Goal: Find specific page/section: Find specific page/section

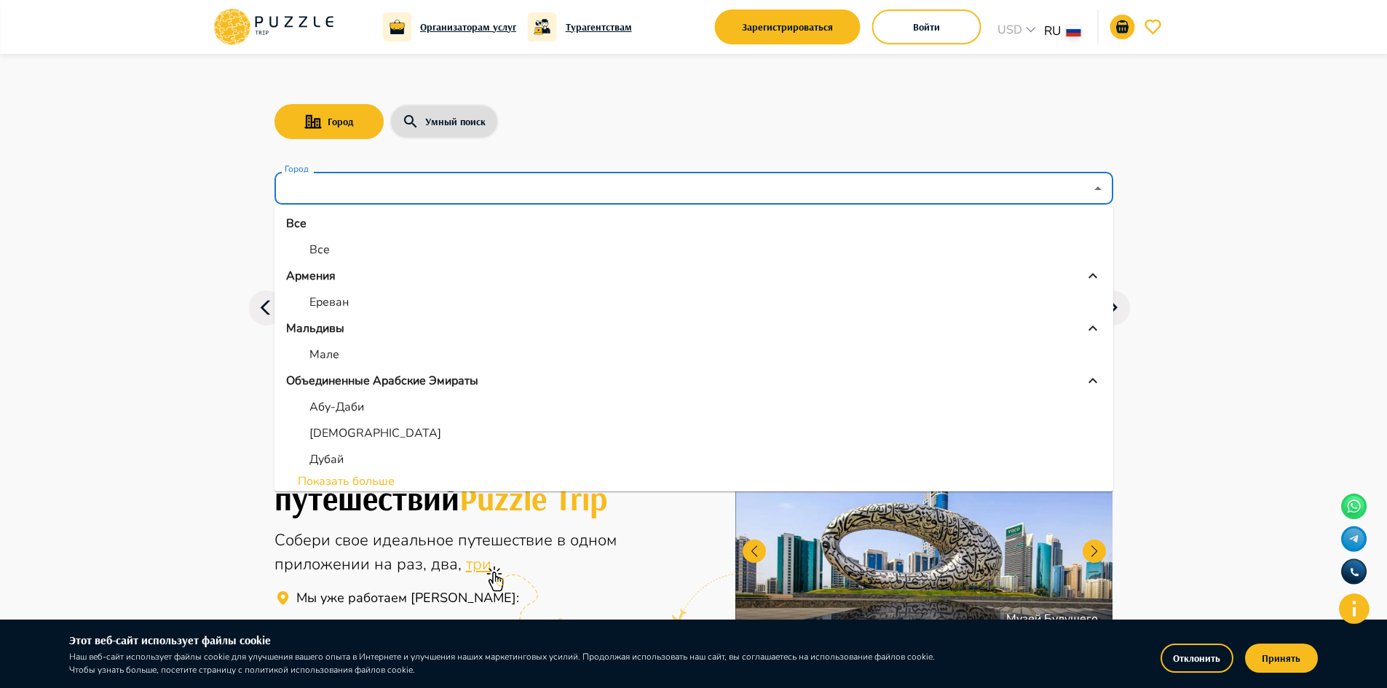
click at [328, 182] on input "Город" at bounding box center [683, 189] width 803 height 28
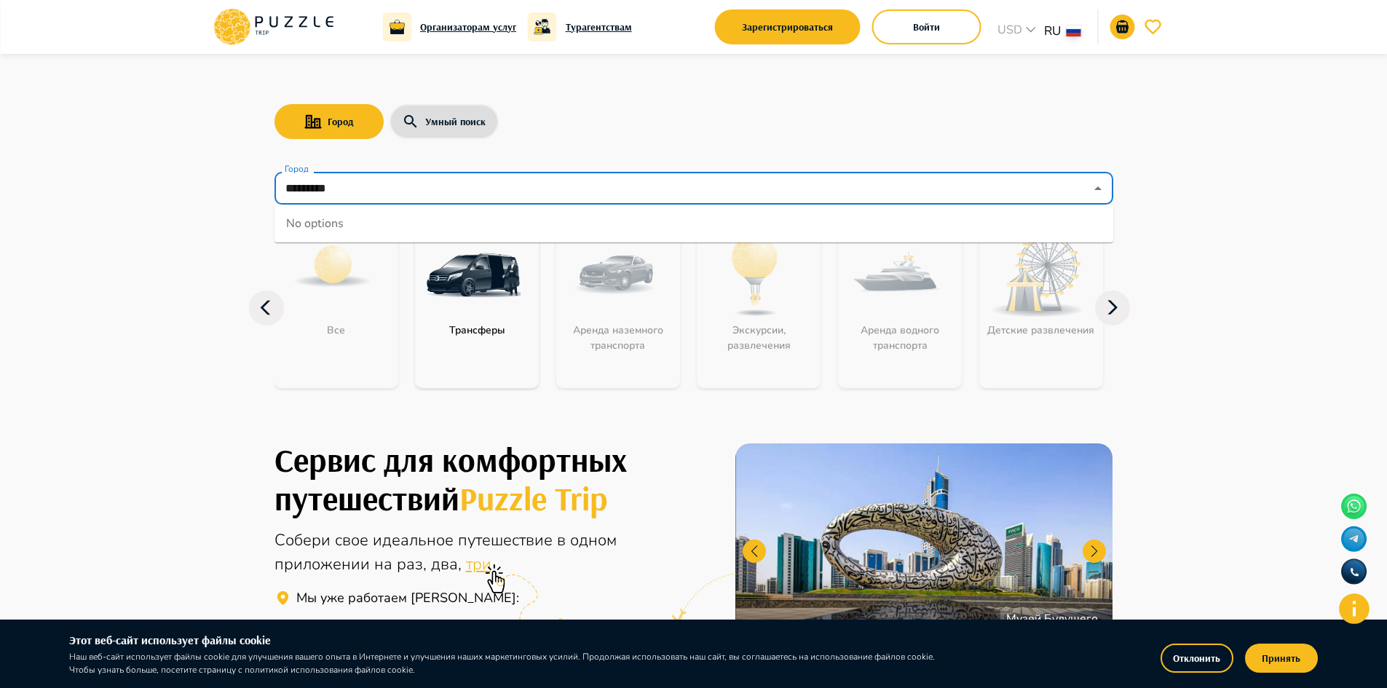
type input "*********"
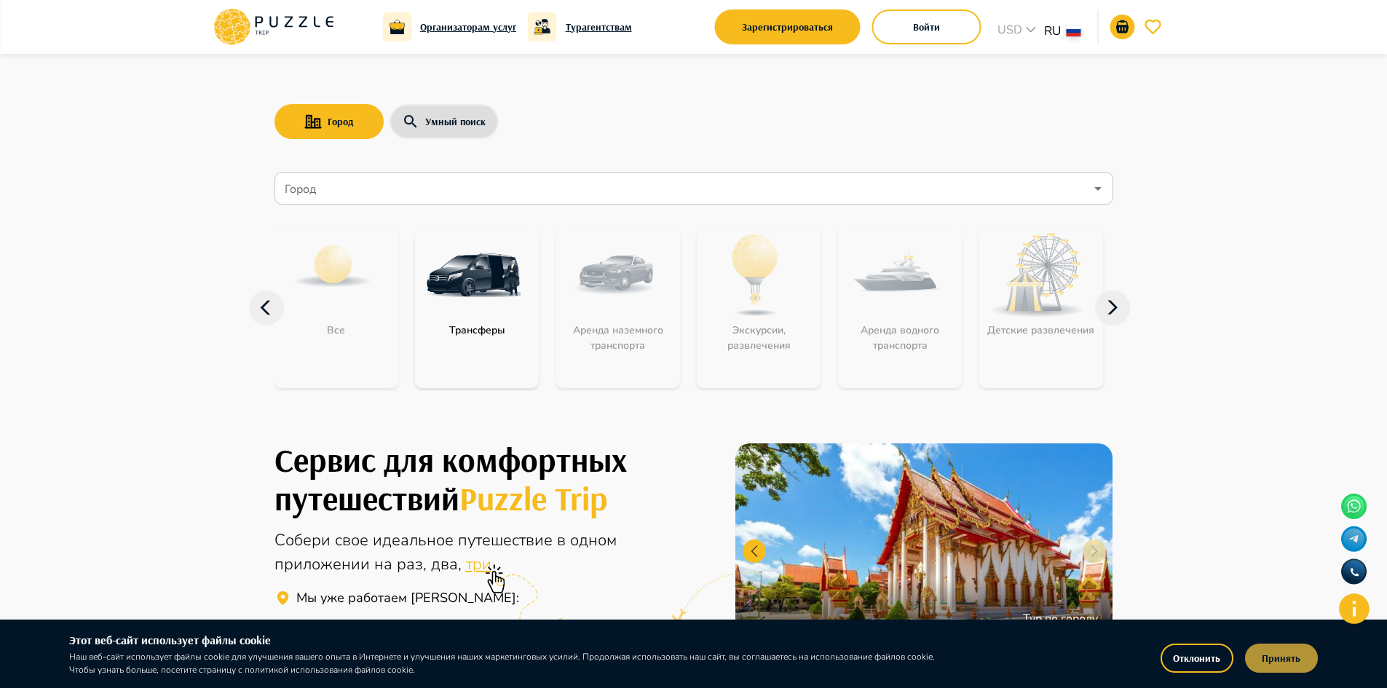
click at [1297, 659] on button "Принять" at bounding box center [1281, 658] width 73 height 29
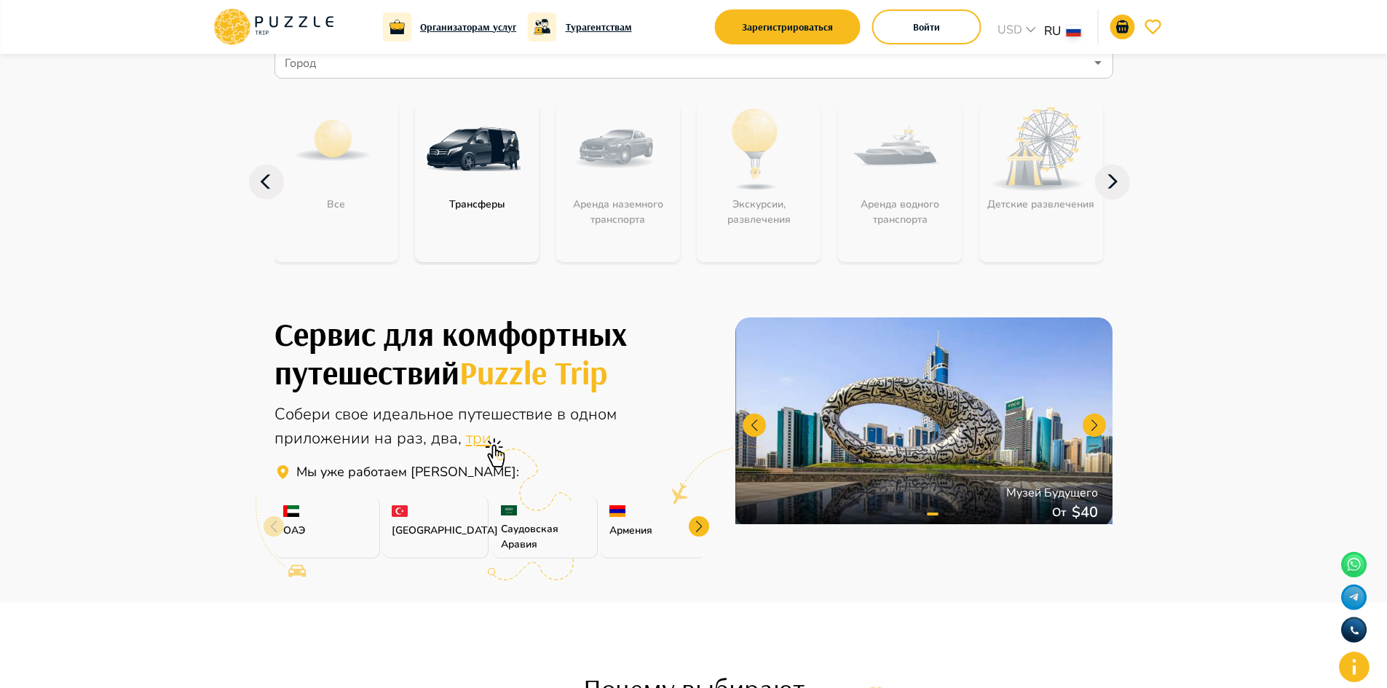
scroll to position [291, 0]
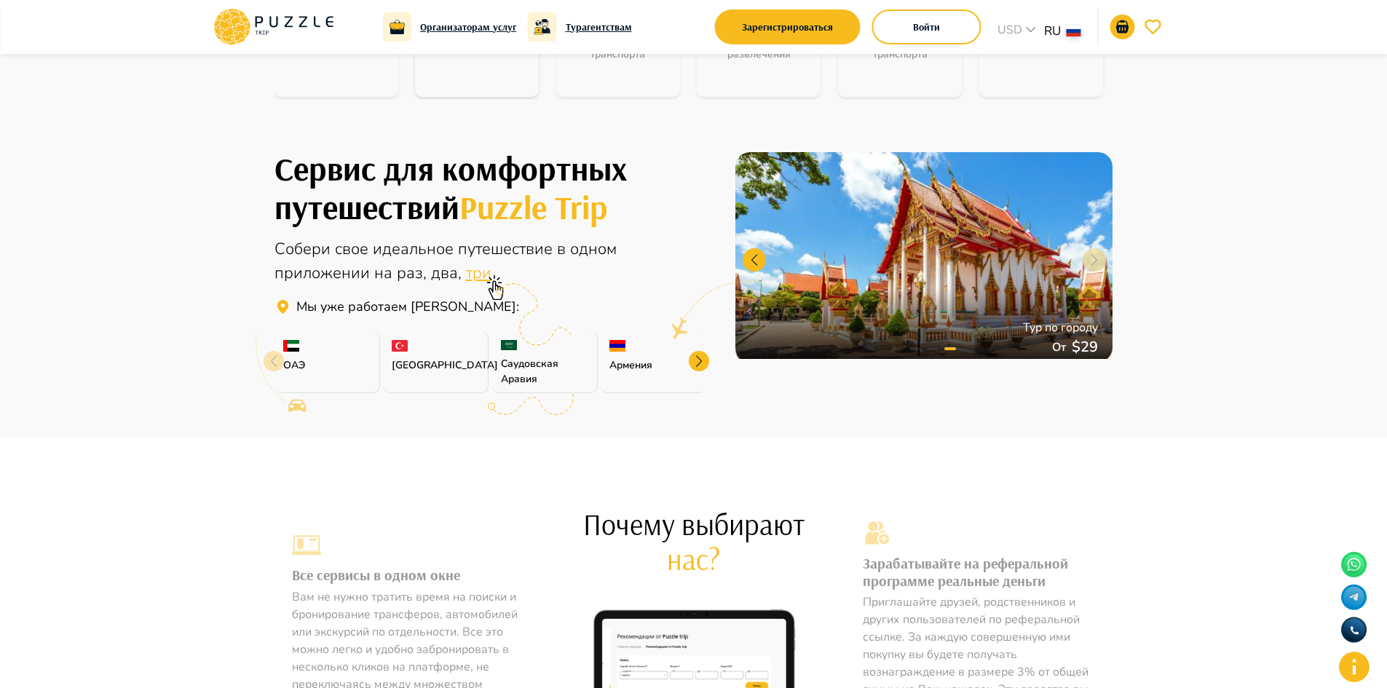
click at [699, 365] on div at bounding box center [699, 361] width 20 height 20
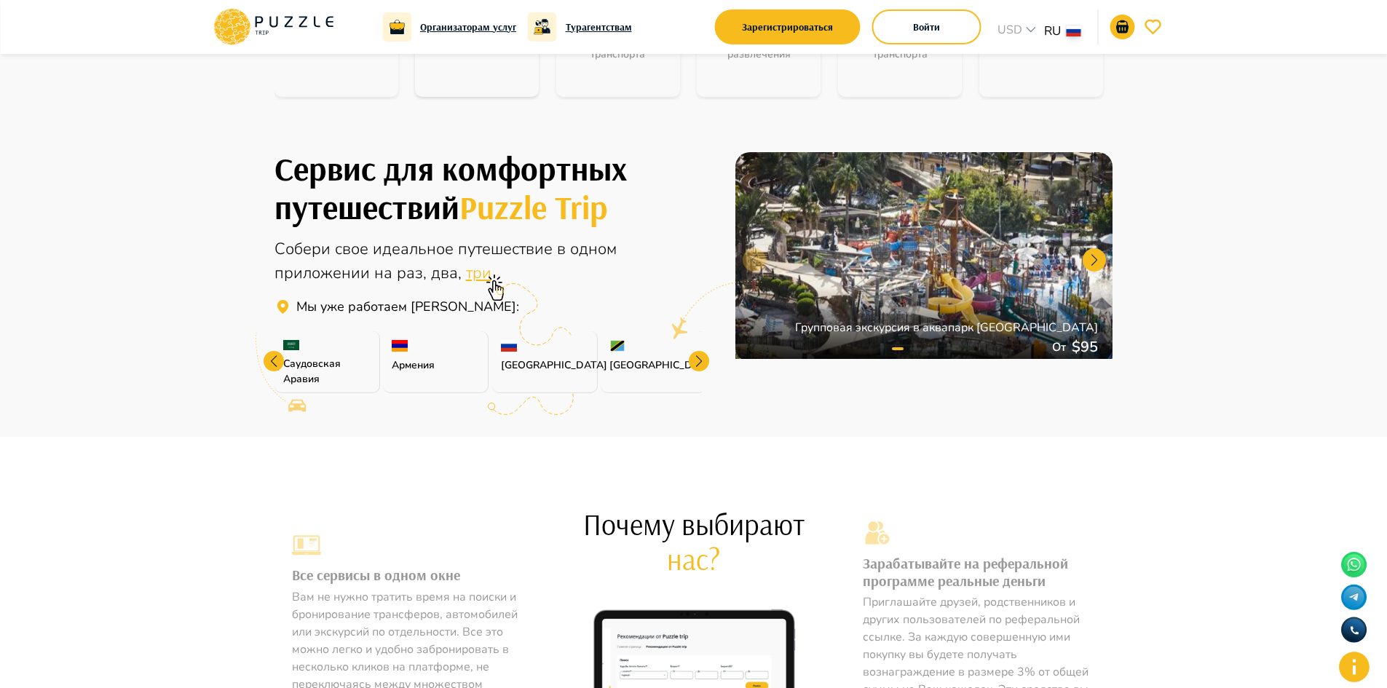
click at [699, 365] on div at bounding box center [699, 361] width 20 height 20
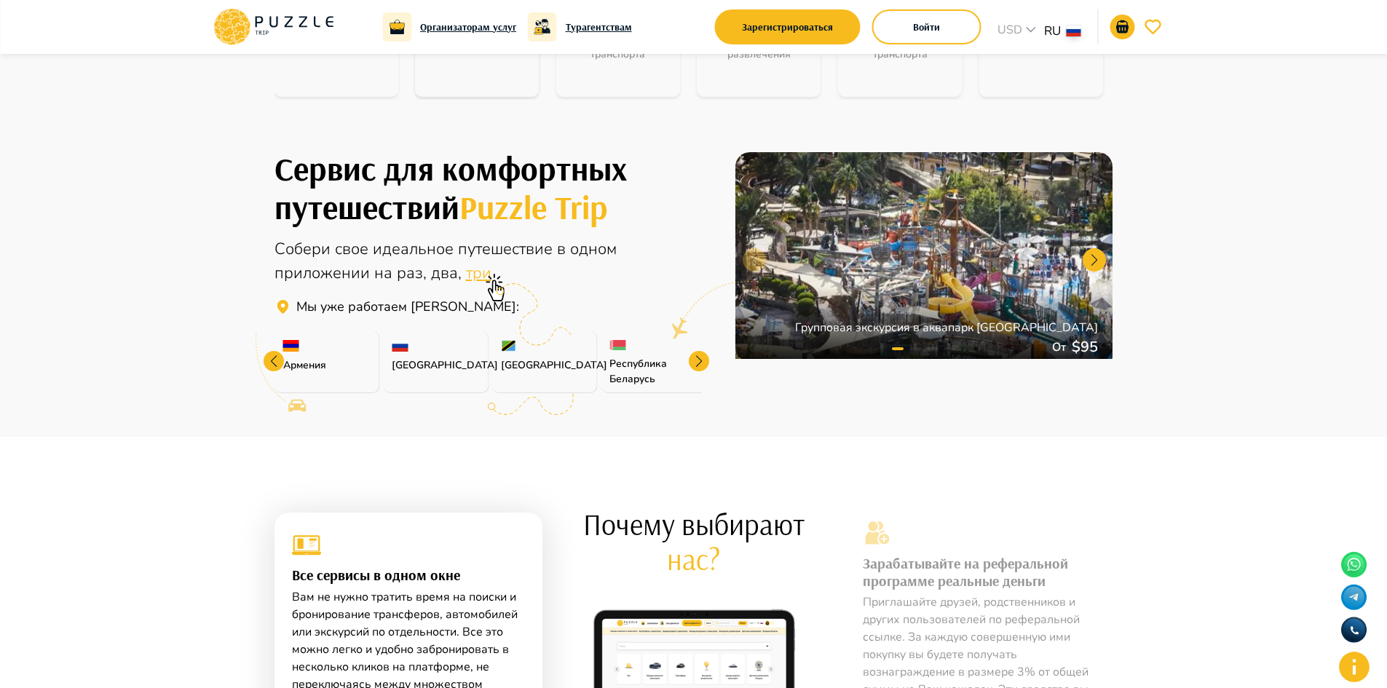
click at [699, 365] on div at bounding box center [699, 361] width 20 height 20
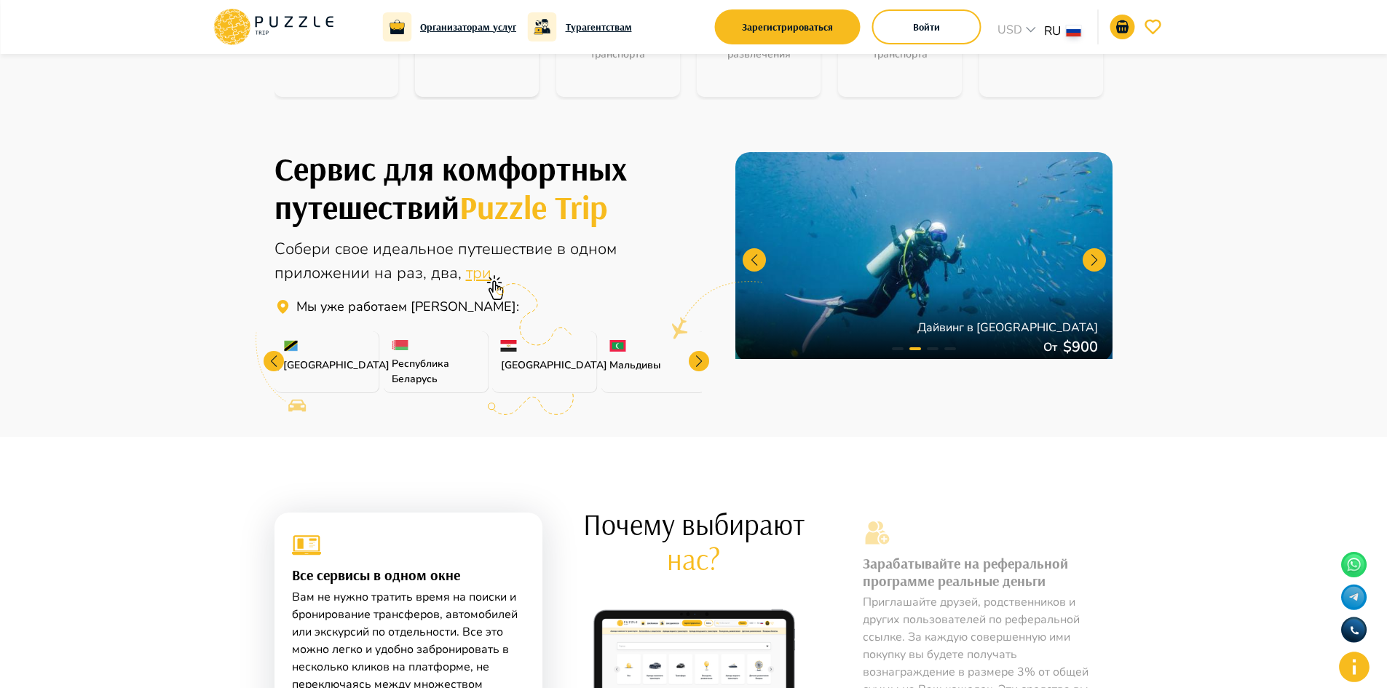
click at [699, 365] on div at bounding box center [699, 361] width 20 height 20
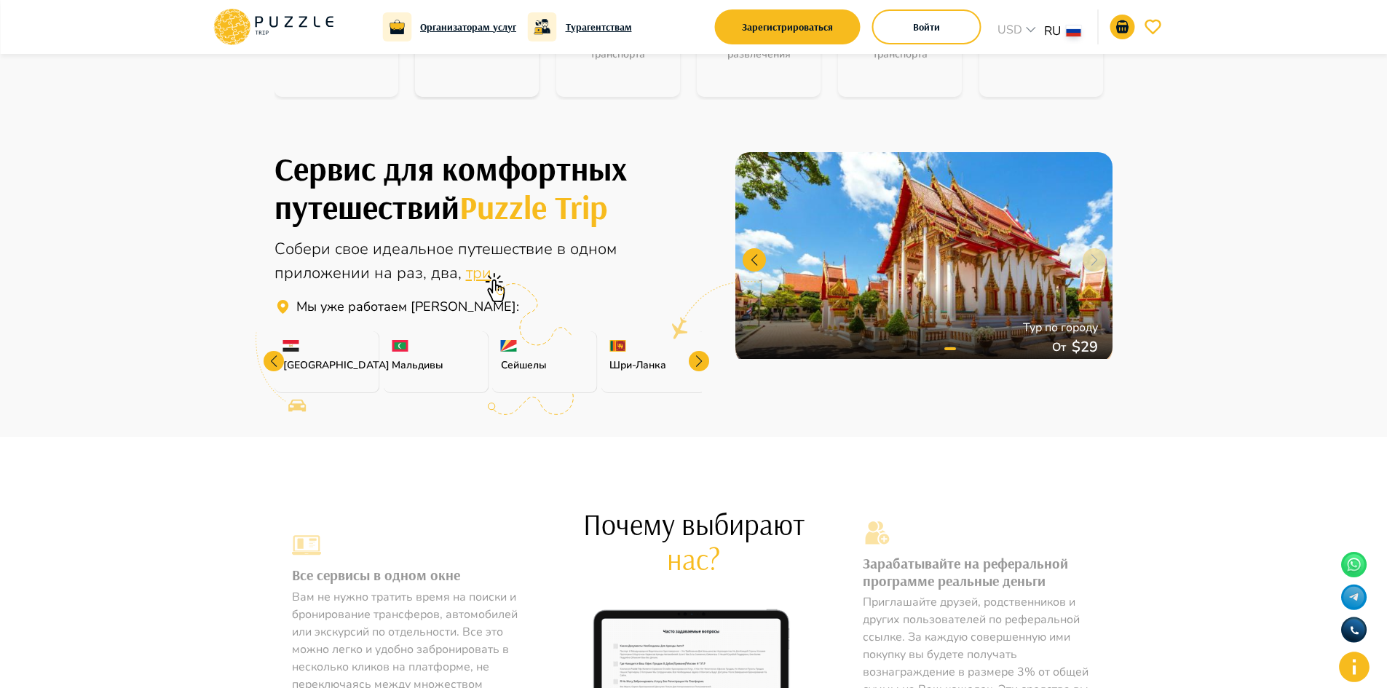
click at [702, 355] on div at bounding box center [699, 361] width 20 height 20
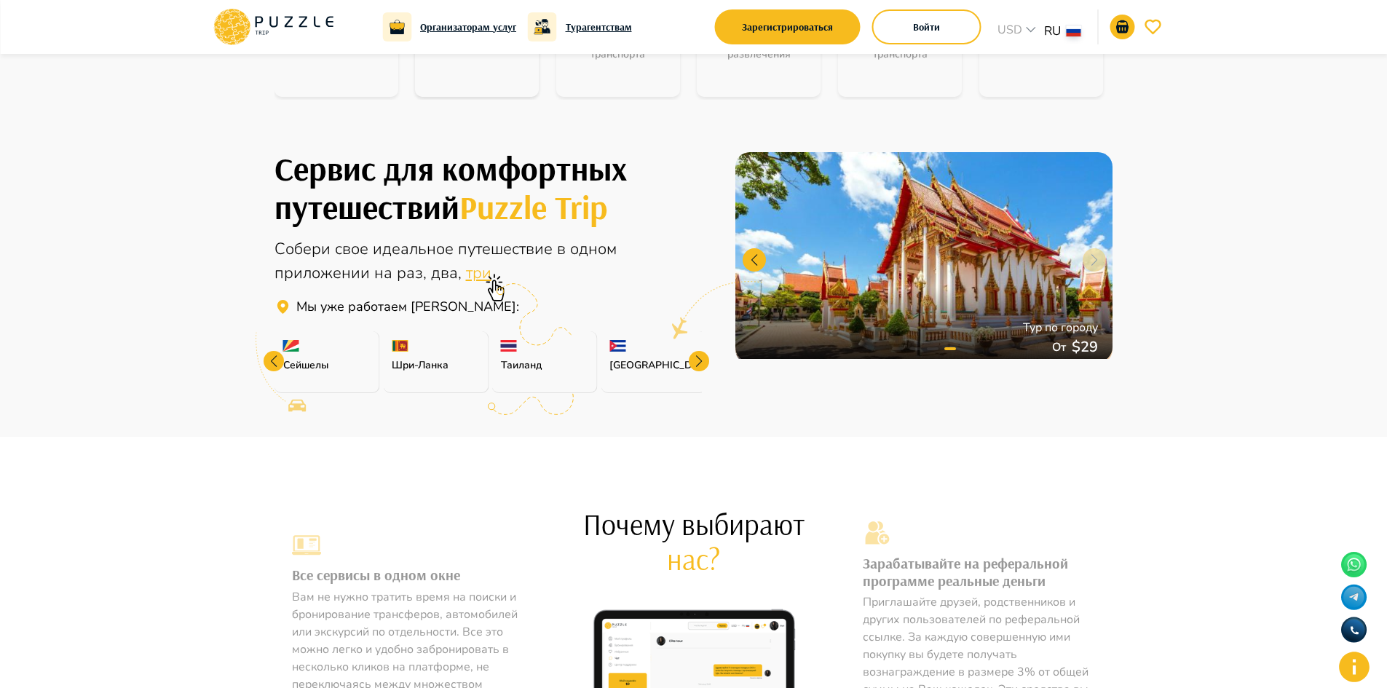
click at [702, 355] on div at bounding box center [699, 361] width 20 height 20
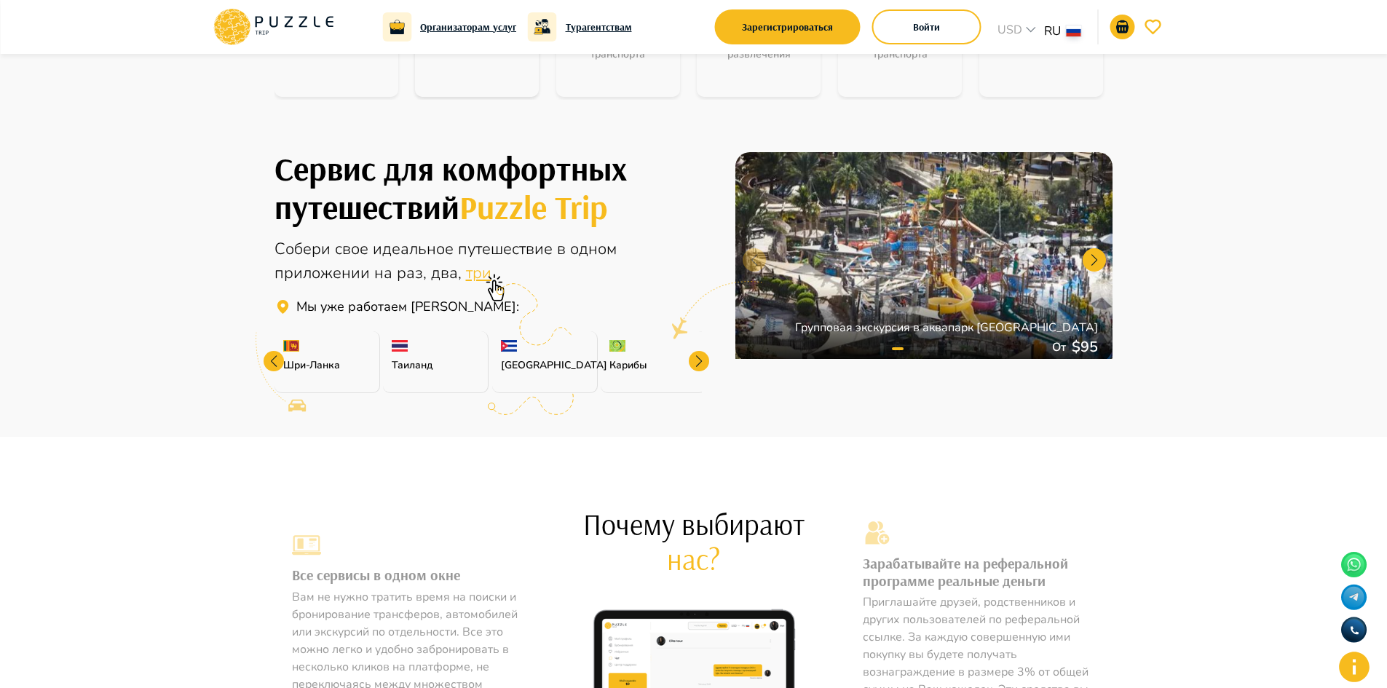
click at [702, 355] on div at bounding box center [699, 361] width 20 height 20
click at [702, 355] on div "[GEOGRAPHIC_DATA]" at bounding box center [654, 362] width 106 height 62
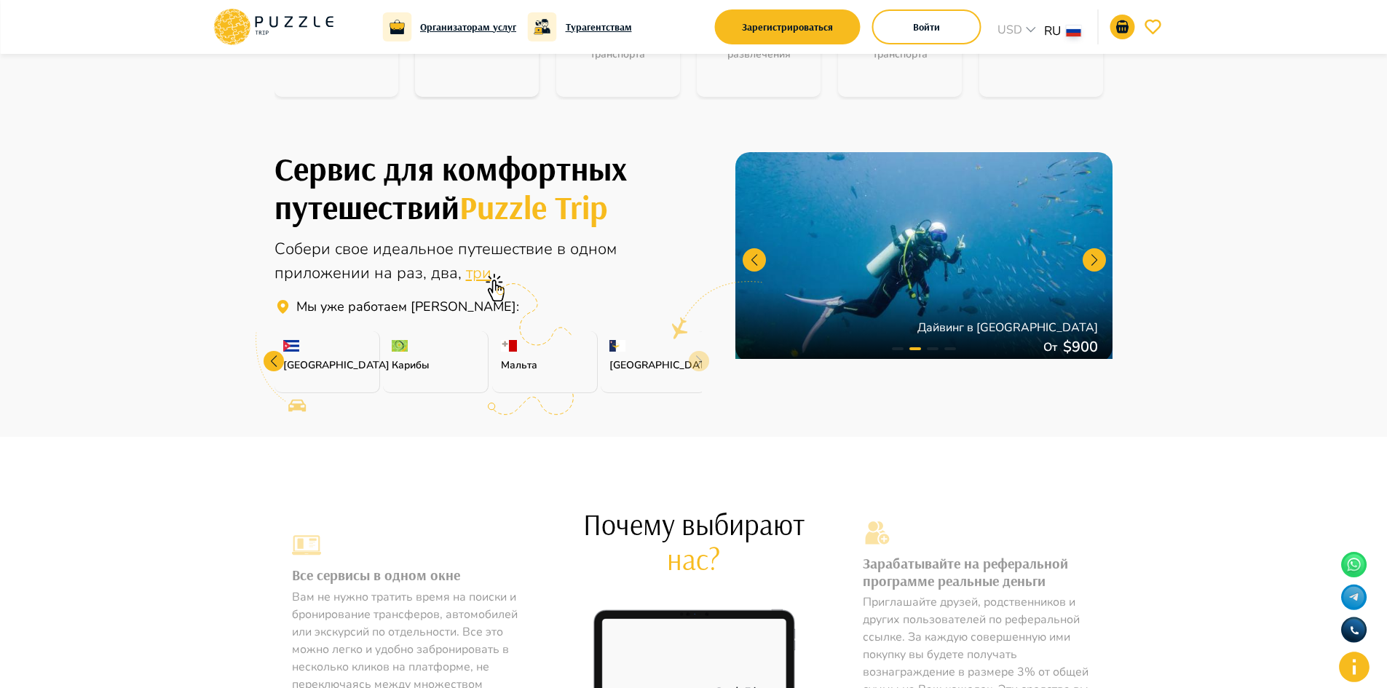
click at [605, 361] on div "[GEOGRAPHIC_DATA]" at bounding box center [654, 362] width 106 height 62
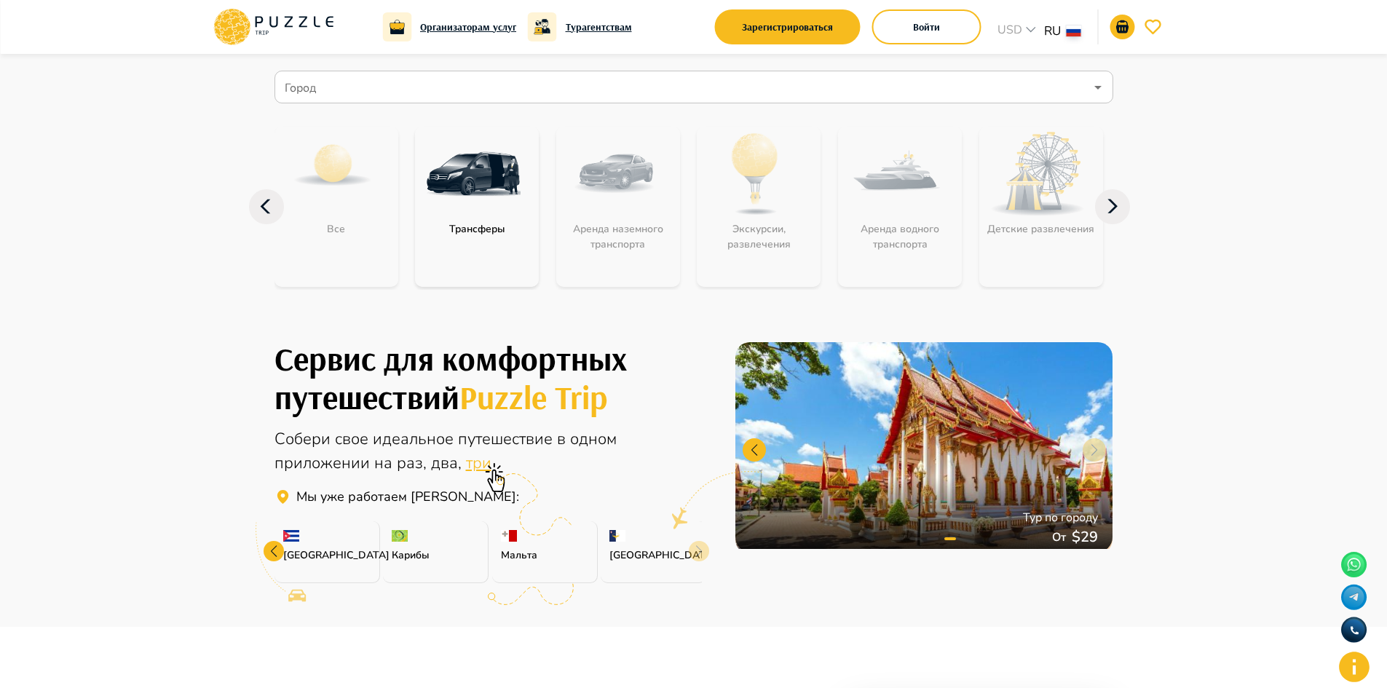
scroll to position [0, 0]
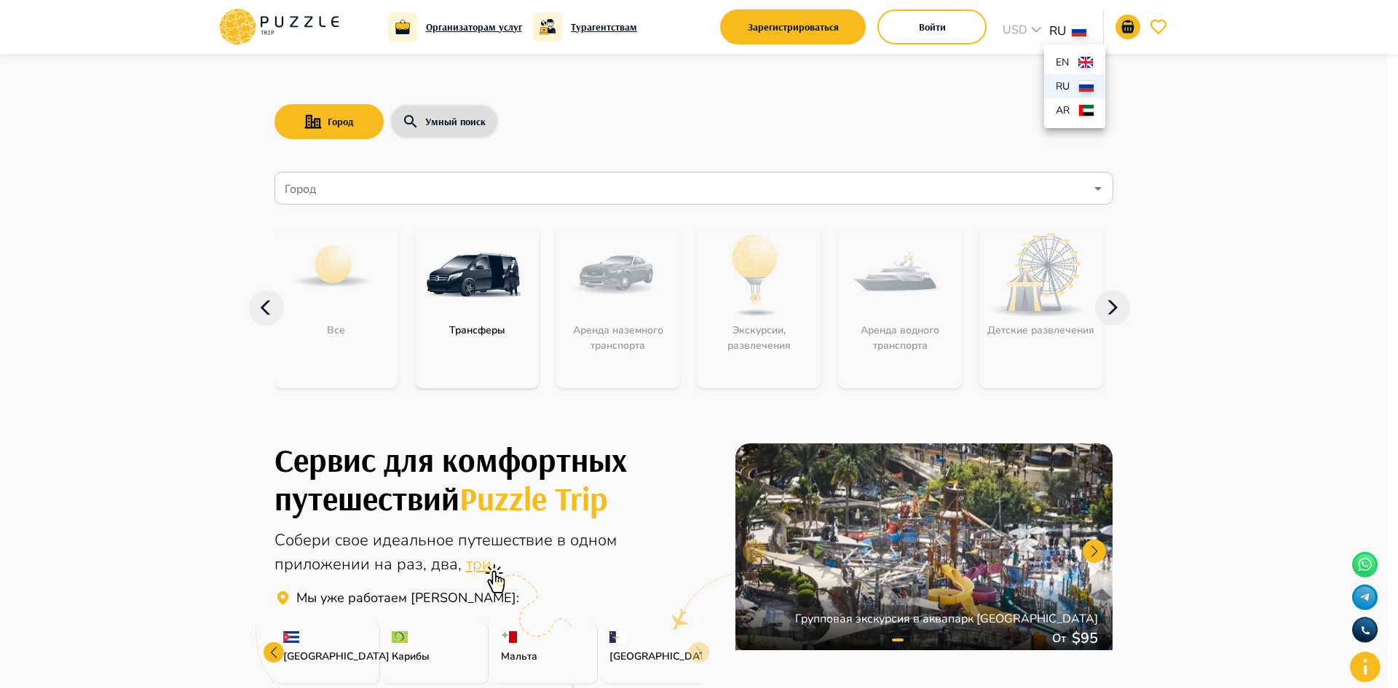
click at [1261, 230] on div at bounding box center [699, 344] width 1398 height 688
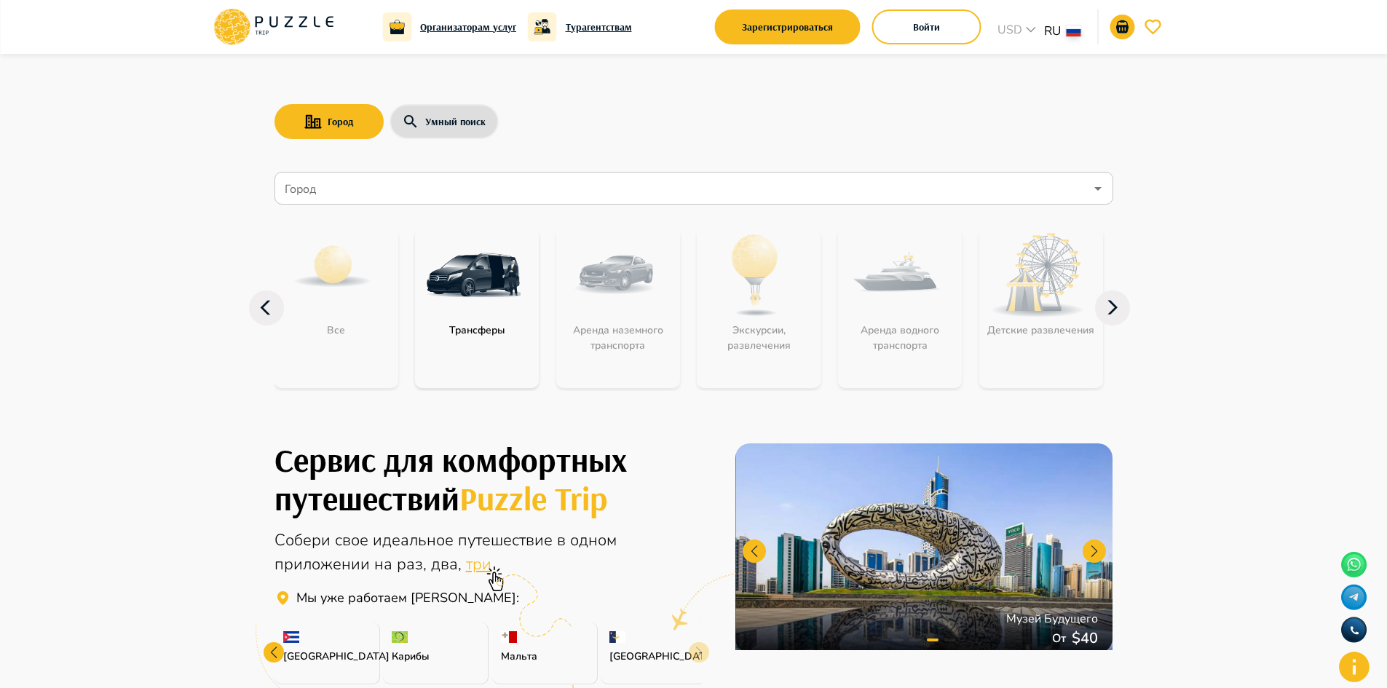
click at [626, 28] on h6 "Турагентствам" at bounding box center [599, 27] width 66 height 16
